Goal: Task Accomplishment & Management: Manage account settings

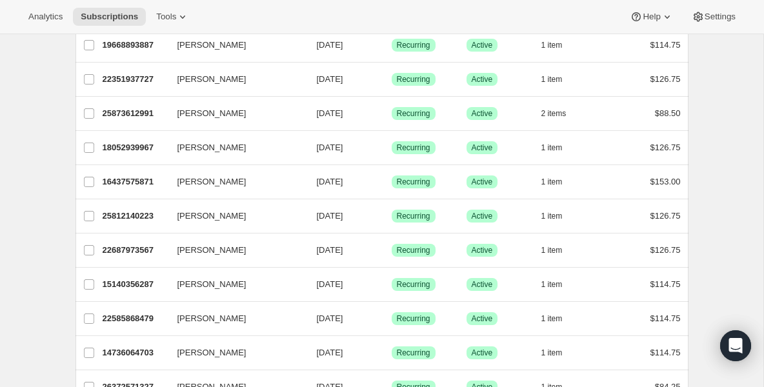
scroll to position [310, 0]
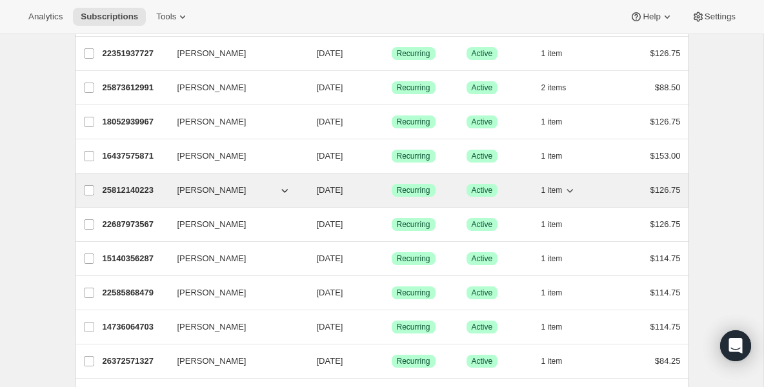
click at [147, 194] on p "25812140223" at bounding box center [135, 190] width 65 height 13
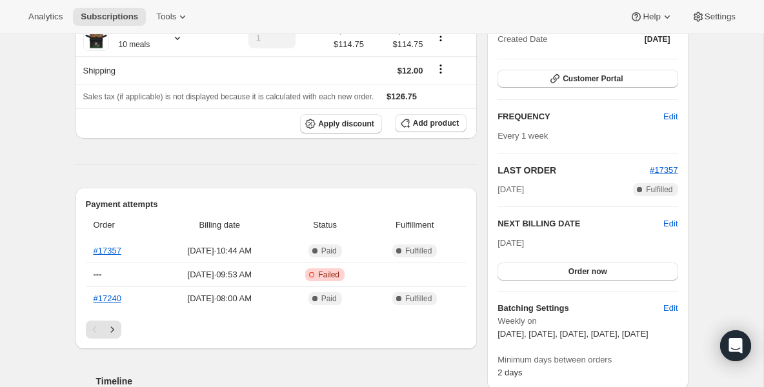
scroll to position [181, 0]
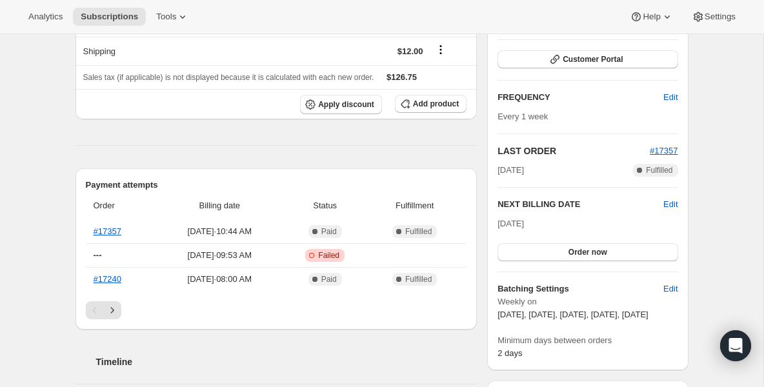
click at [661, 202] on h2 "NEXT BILLING DATE" at bounding box center [580, 204] width 166 height 13
click at [665, 205] on span "Edit" at bounding box center [670, 204] width 14 height 13
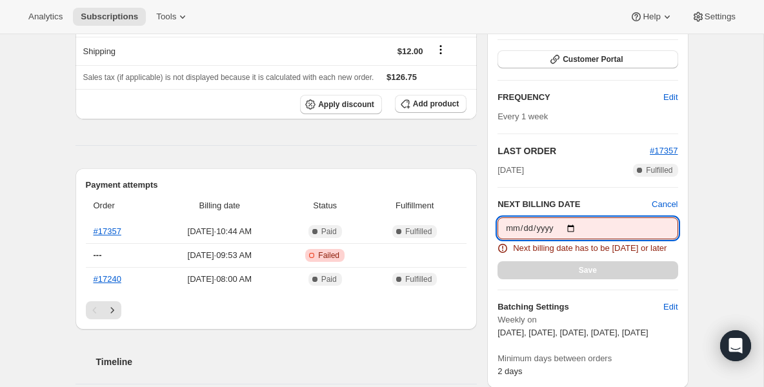
click at [577, 227] on input "[DATE]" at bounding box center [587, 228] width 180 height 22
type input "[DATE]"
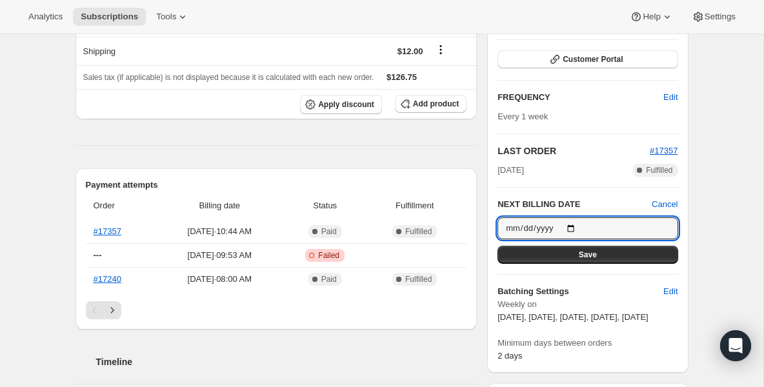
click at [593, 266] on div "Plan Success Active | Created Date [DATE] Customer Portal FREQUENCY Edit Every …" at bounding box center [587, 173] width 180 height 380
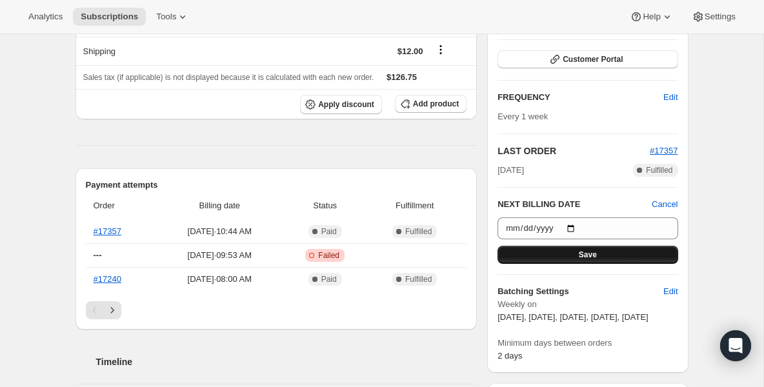
click at [586, 251] on span "Save" at bounding box center [588, 255] width 18 height 10
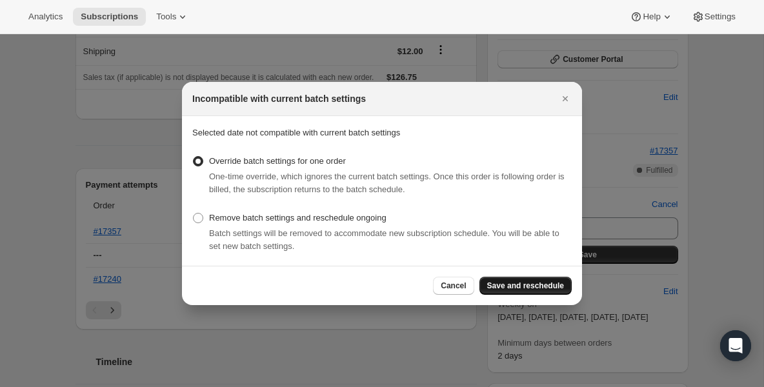
click at [496, 293] on button "Save and reschedule" at bounding box center [525, 286] width 92 height 18
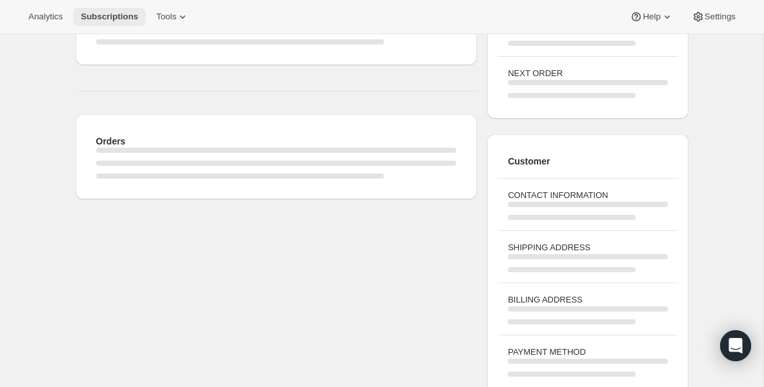
click at [127, 20] on span "Subscriptions" at bounding box center [109, 17] width 57 height 10
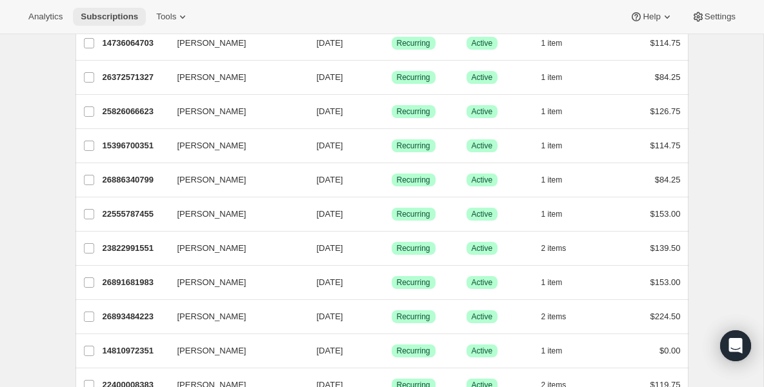
scroll to position [568, 0]
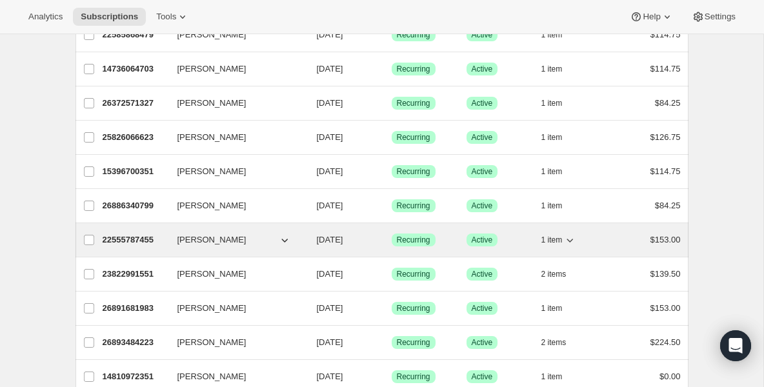
click at [114, 248] on div "22555787455 [PERSON_NAME] [DATE] Success Recurring Success Active 1 item $153.00" at bounding box center [392, 240] width 578 height 18
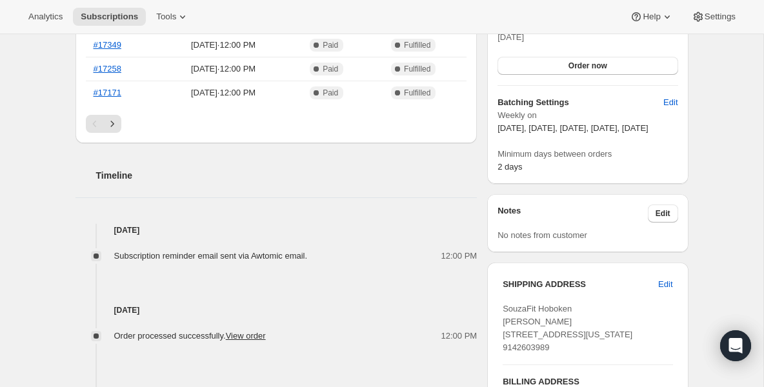
scroll to position [387, 0]
